Goal: Transaction & Acquisition: Purchase product/service

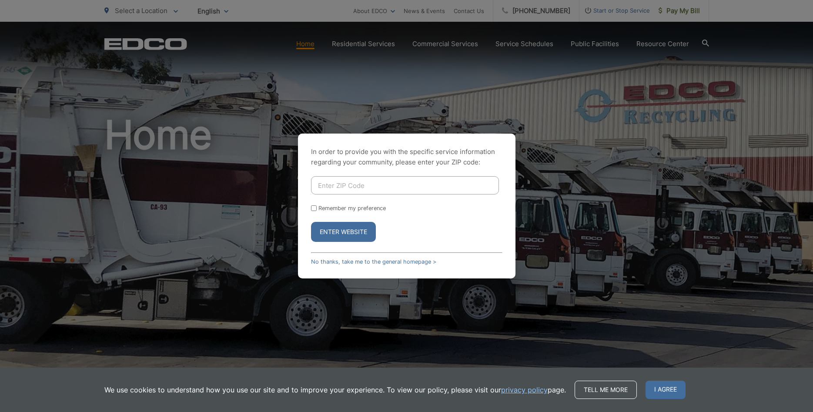
click at [349, 184] on input "Enter ZIP Code" at bounding box center [405, 185] width 188 height 18
type input "91941"
click at [354, 231] on button "Enter Website" at bounding box center [343, 232] width 65 height 20
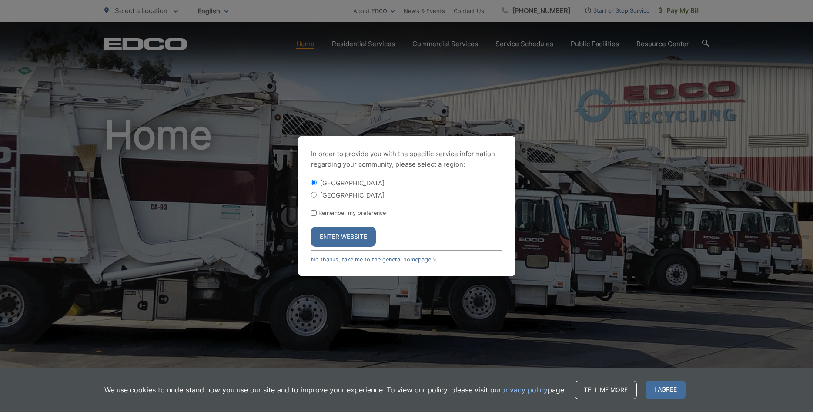
click at [314, 195] on input "[GEOGRAPHIC_DATA]" at bounding box center [314, 195] width 6 height 6
radio input "true"
click at [329, 233] on button "Enter Website" at bounding box center [343, 237] width 65 height 20
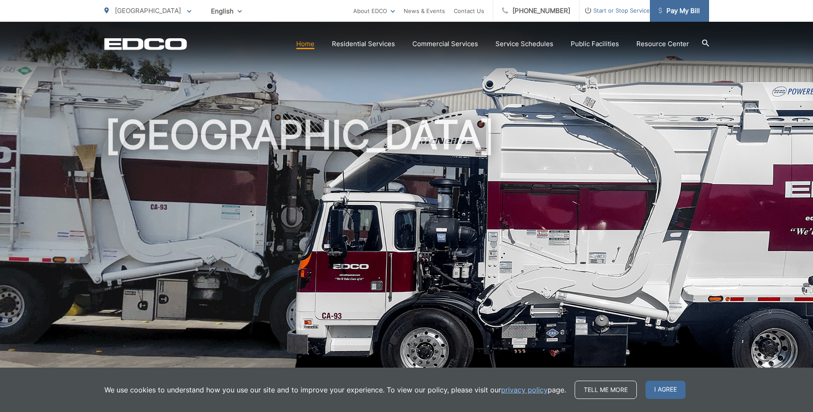
click at [670, 11] on span "Pay My Bill" at bounding box center [678, 11] width 41 height 10
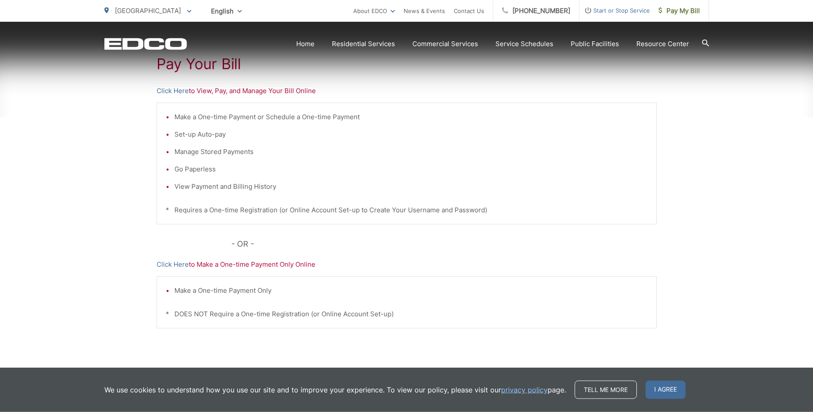
scroll to position [177, 0]
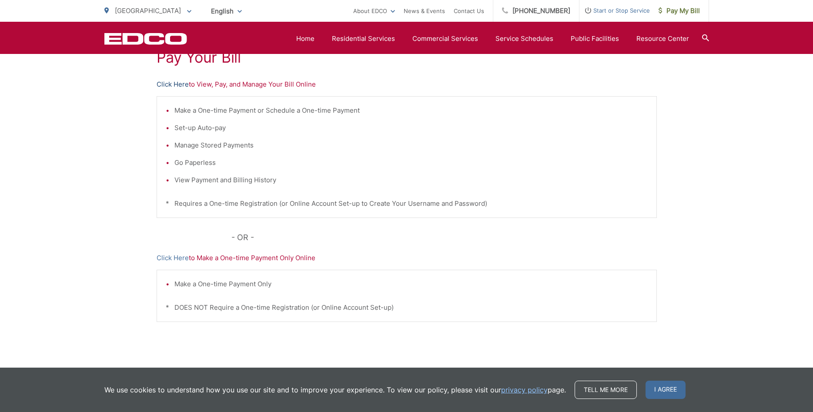
click at [182, 88] on link "Click Here" at bounding box center [173, 84] width 32 height 10
